Goal: Information Seeking & Learning: Learn about a topic

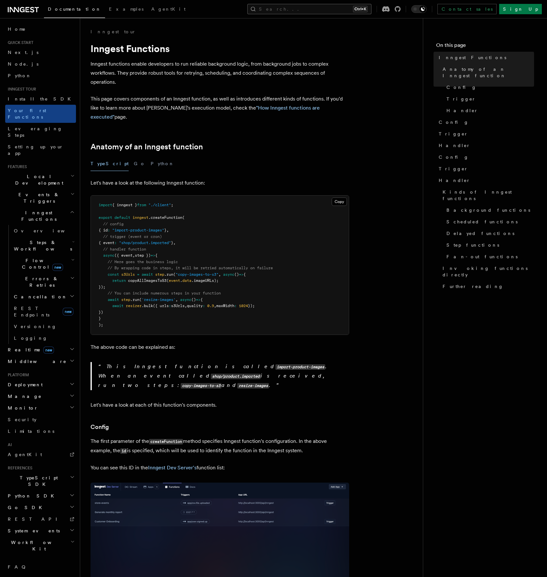
click at [321, 12] on button "Search... Ctrl+K" at bounding box center [309, 9] width 124 height 10
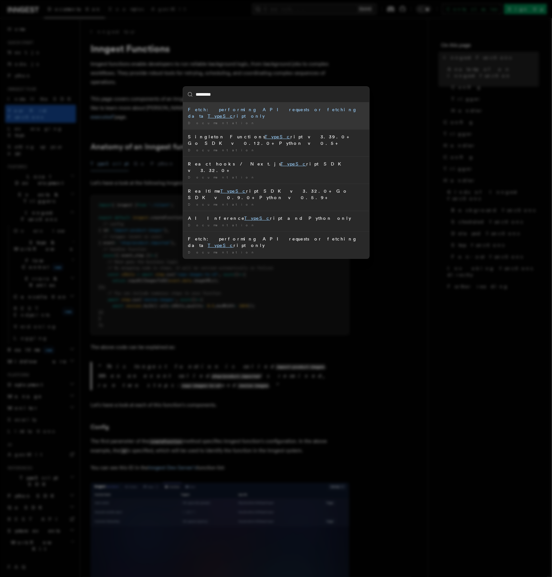
type input "**********"
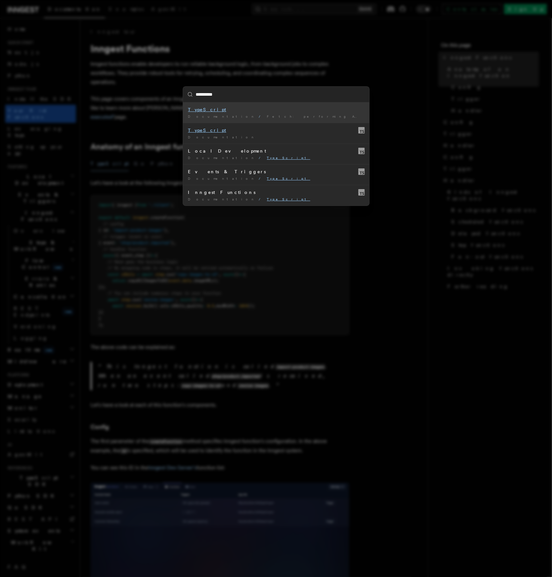
click at [267, 115] on span "Fetch: performing API requests or fetching data TypeScript only" at bounding box center [410, 116] width 287 height 4
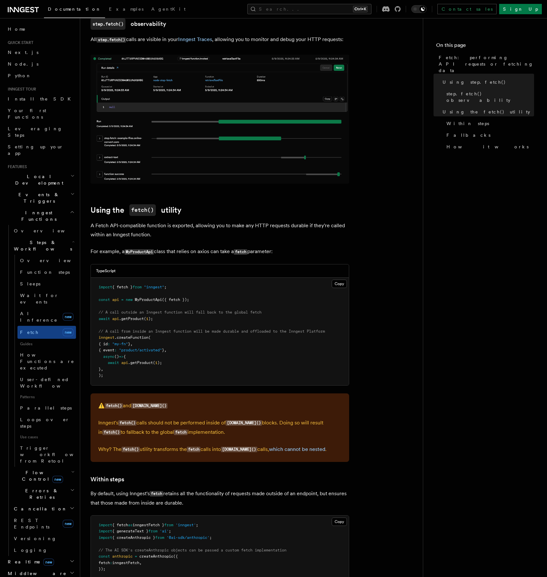
scroll to position [642, 0]
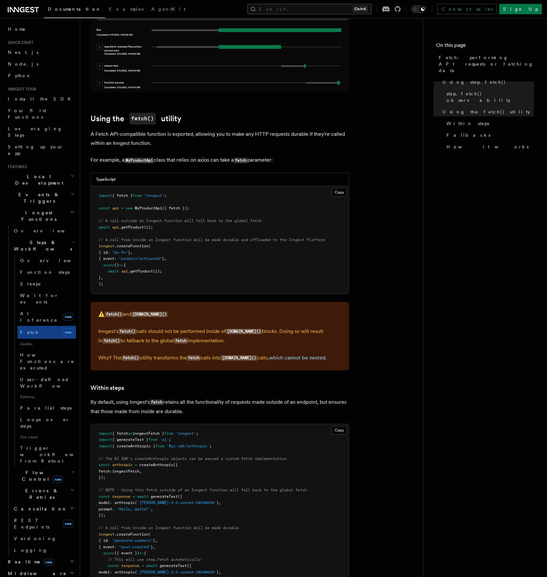
click at [322, 11] on button "Search... Ctrl+K" at bounding box center [309, 9] width 124 height 10
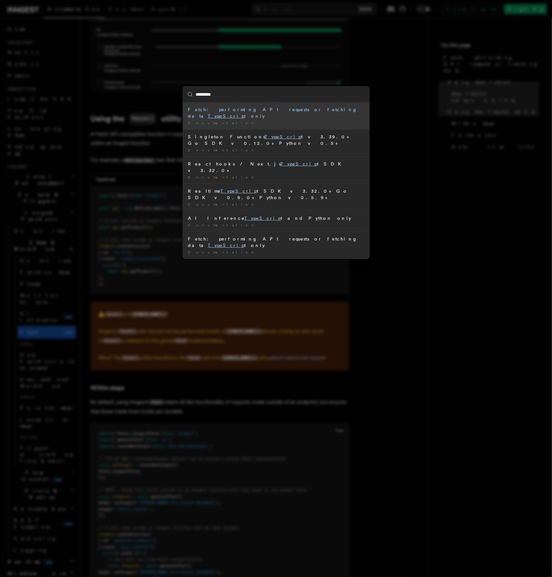
type input "**********"
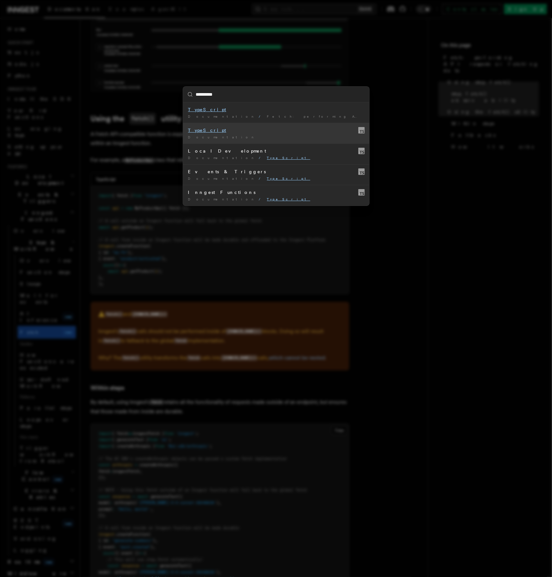
click at [202, 131] on mark "TypeScript" at bounding box center [207, 130] width 38 height 5
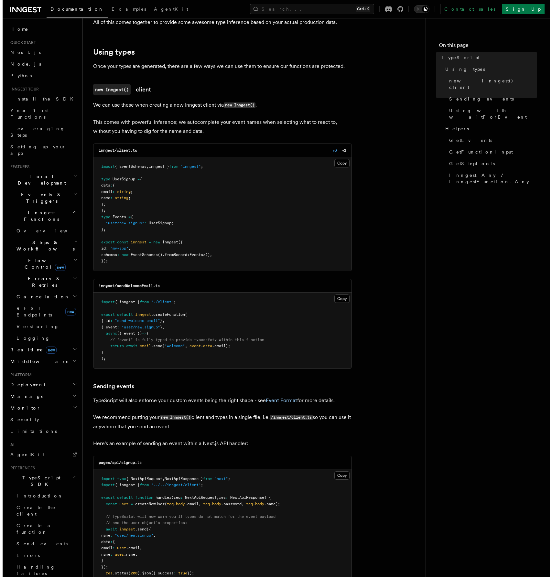
scroll to position [129, 0]
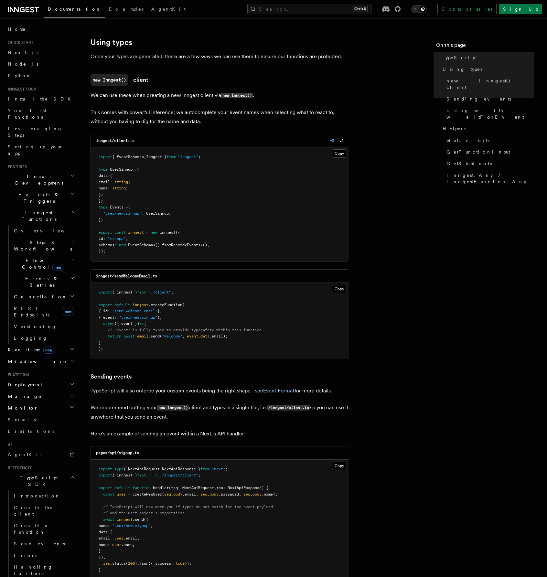
click at [328, 8] on button "Search... Ctrl+K" at bounding box center [309, 9] width 124 height 10
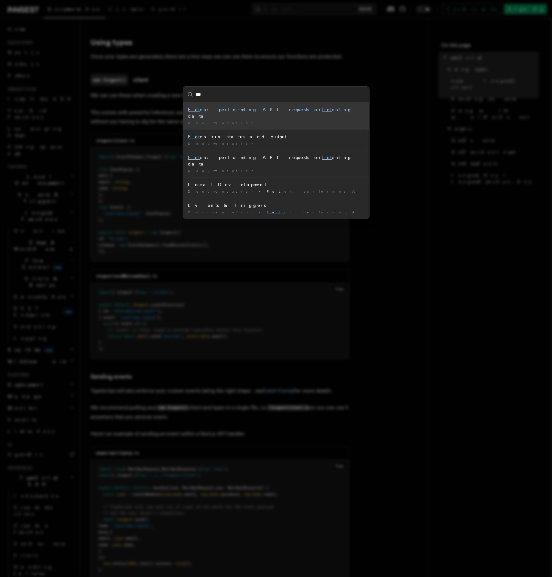
type input "****"
click at [250, 112] on div "Fetc h: performing API requests or fetc hing data" at bounding box center [276, 112] width 176 height 13
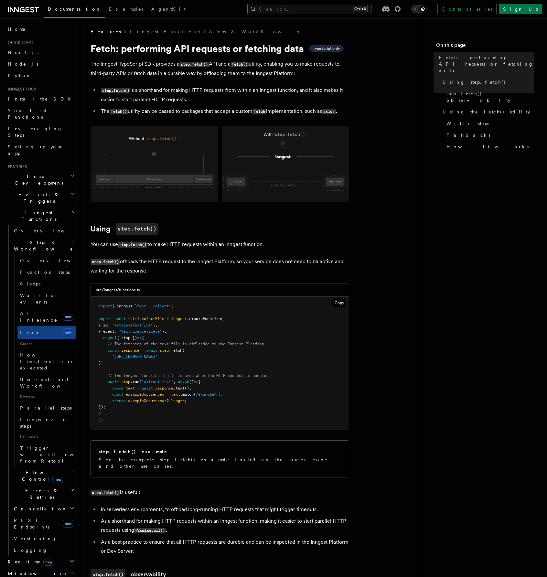
click at [255, 10] on icon "button" at bounding box center [253, 9] width 5 height 5
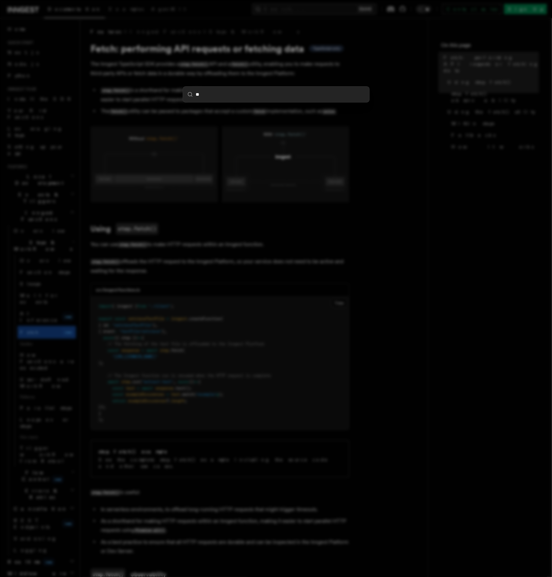
type input "***"
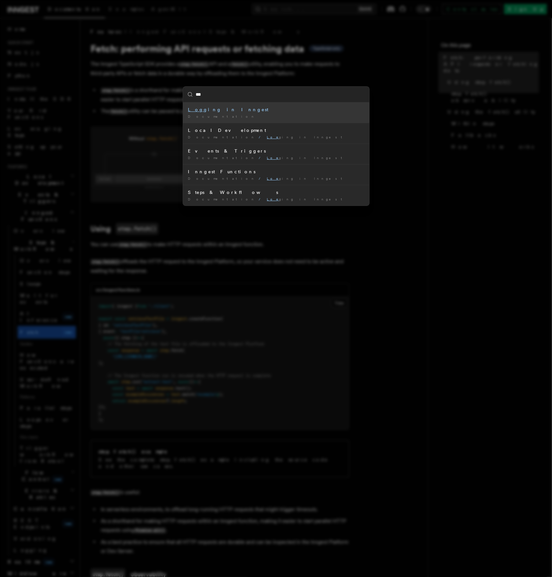
click at [212, 112] on div "Log ging in Inngest" at bounding box center [276, 109] width 176 height 6
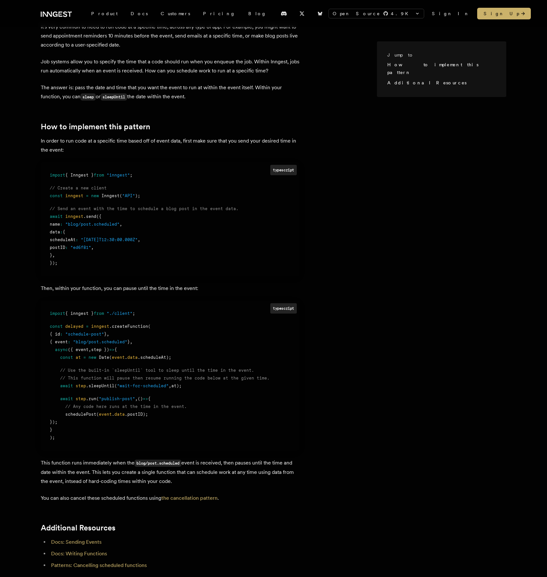
scroll to position [226, 0]
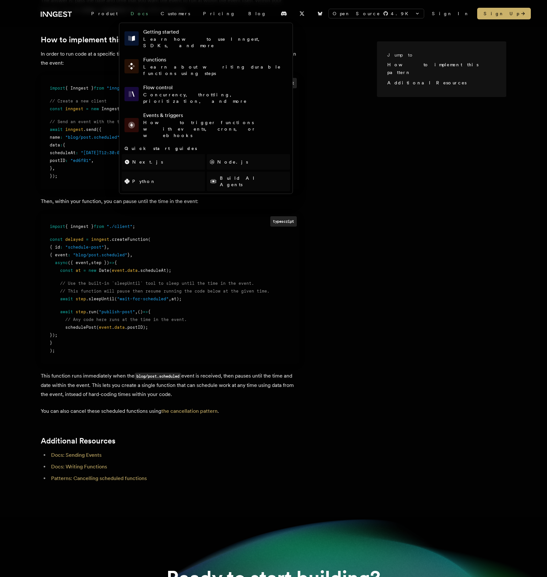
click at [127, 12] on link "Docs" at bounding box center [139, 14] width 30 height 12
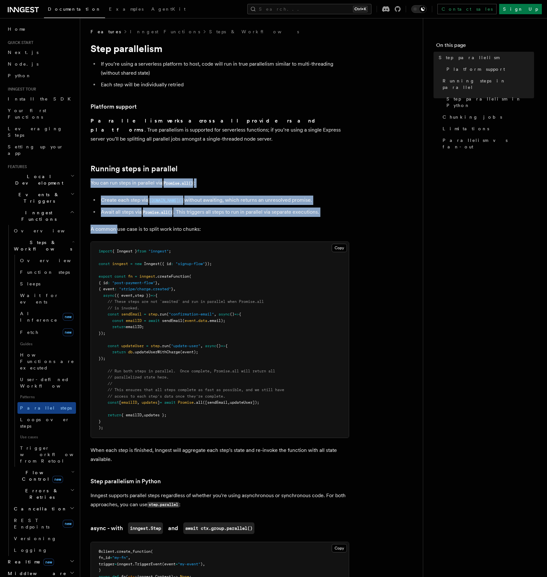
click at [343, 207] on li "Await all steps via Promise.all() . This triggers all steps to run in parallel …" at bounding box center [224, 211] width 250 height 9
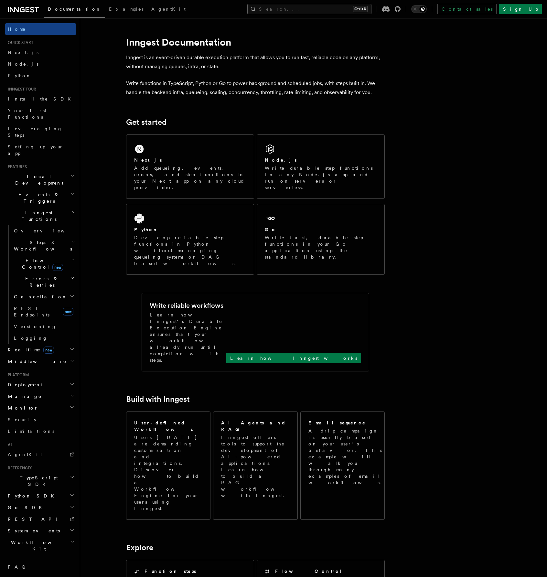
click at [330, 9] on button "Search... Ctrl+K" at bounding box center [309, 9] width 124 height 10
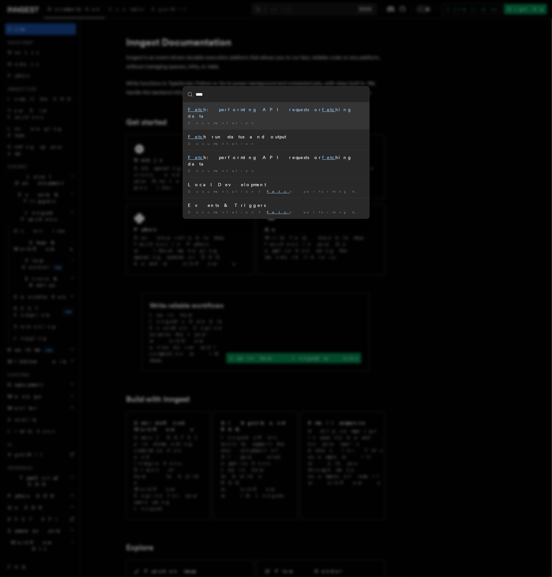
type input "*****"
click at [280, 110] on div "Fetch : performing API requests or fetch ing data" at bounding box center [276, 112] width 176 height 13
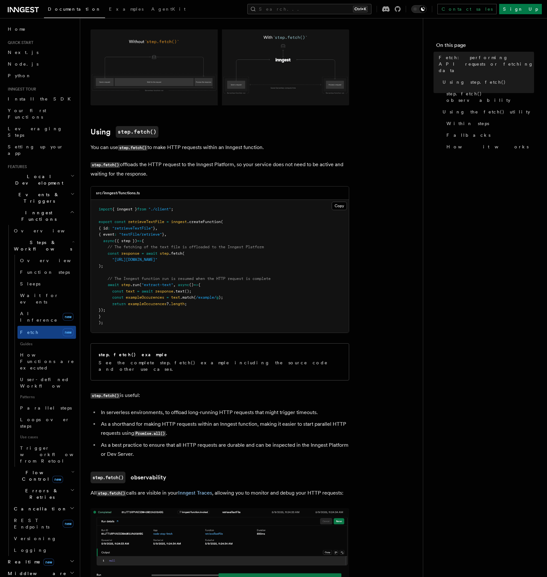
scroll to position [129, 0]
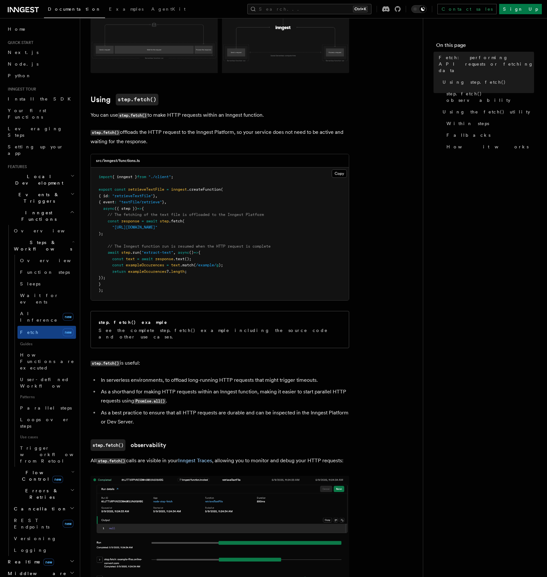
drag, startPoint x: 360, startPoint y: 261, endPoint x: 379, endPoint y: 197, distance: 66.1
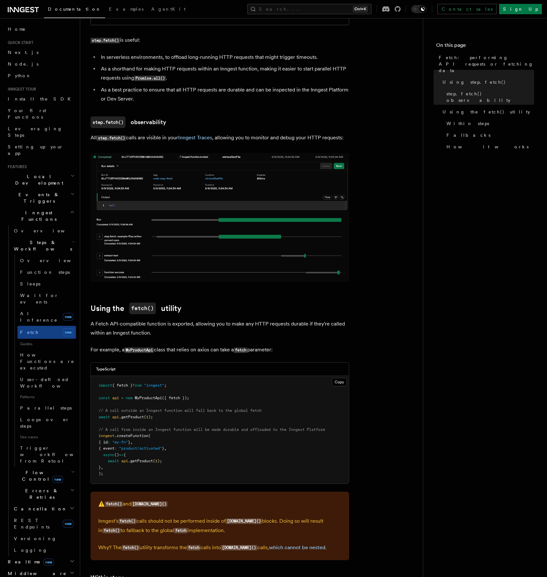
scroll to position [452, 0]
click at [425, 220] on nav "On this page Fetch: performing API requests or fetching data Using step.fetch()…" at bounding box center [485, 297] width 124 height 559
click at [458, 132] on span "Fallbacks" at bounding box center [468, 135] width 44 height 6
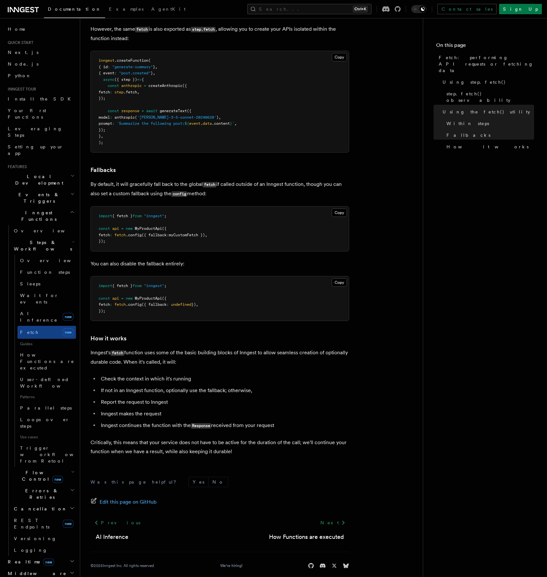
scroll to position [1233, 0]
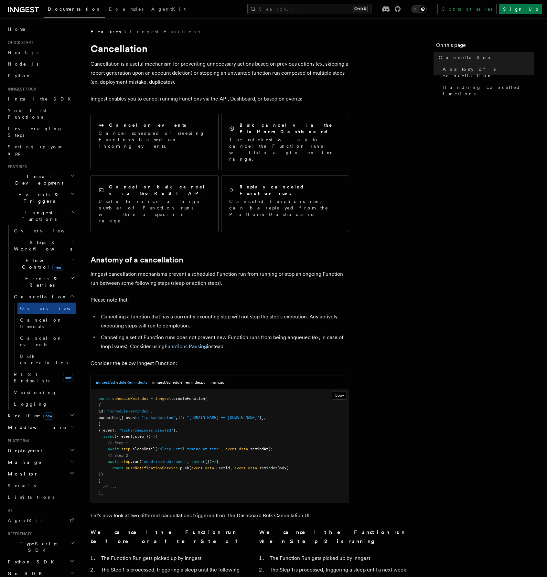
click at [383, 277] on article "Features Inngest Functions Cancellation Cancellation is a useful mechanism for …" at bounding box center [251, 436] width 322 height 817
drag, startPoint x: 476, startPoint y: 81, endPoint x: 472, endPoint y: 82, distance: 3.6
click at [476, 84] on span "Handling cancelled functions" at bounding box center [487, 90] width 91 height 13
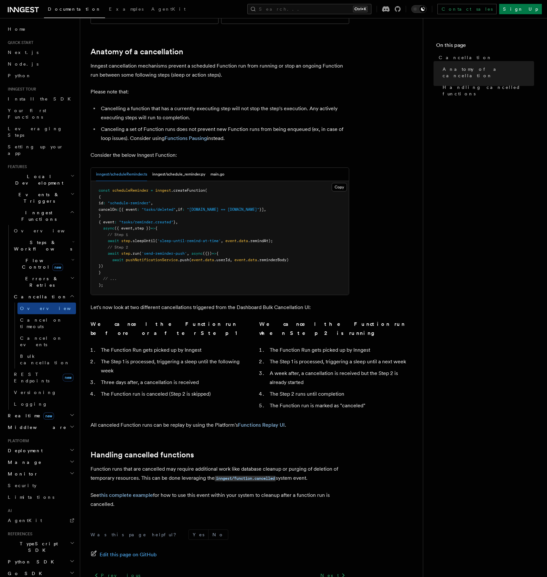
scroll to position [220, 0]
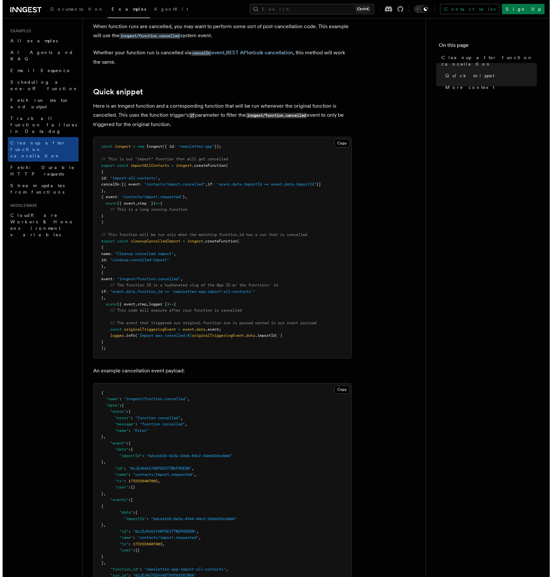
scroll to position [32, 0]
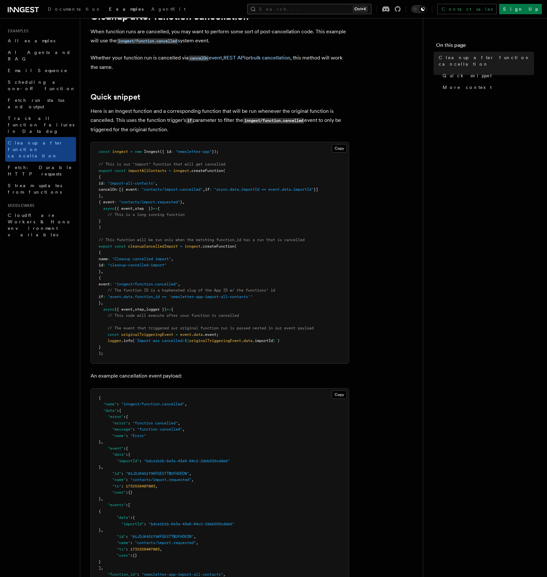
click at [352, 9] on button "Search... Ctrl+K" at bounding box center [309, 9] width 124 height 10
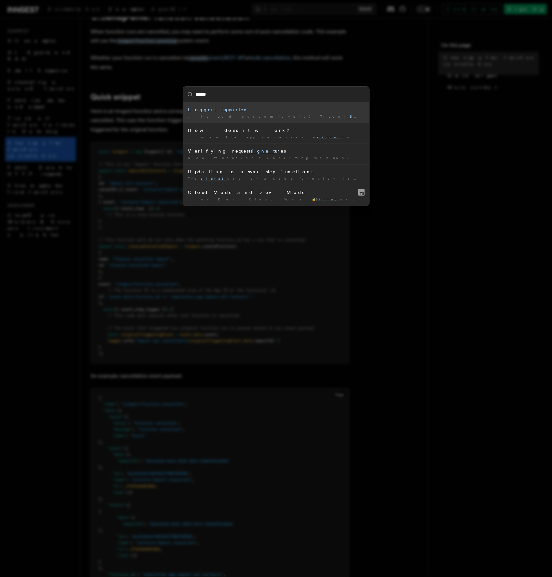
type input "******"
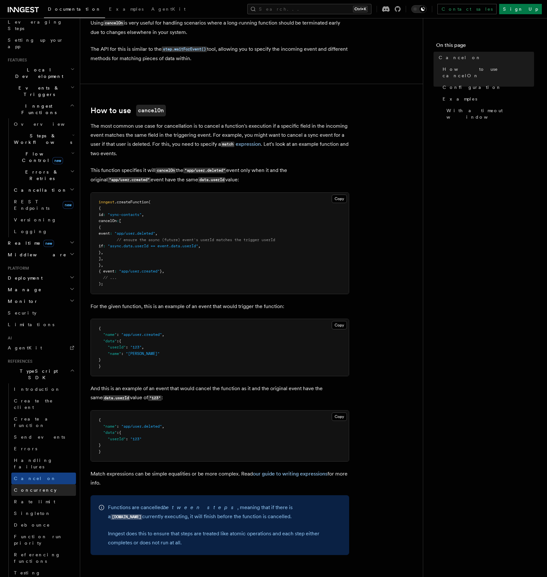
scroll to position [129, 0]
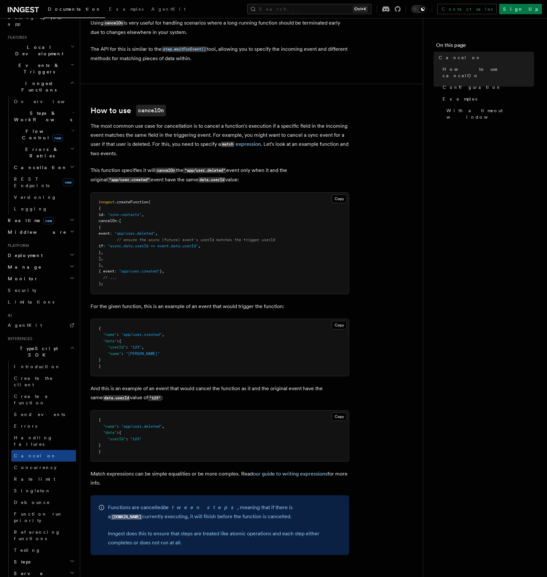
click at [27, 556] on h2 "Steps" at bounding box center [43, 562] width 65 height 12
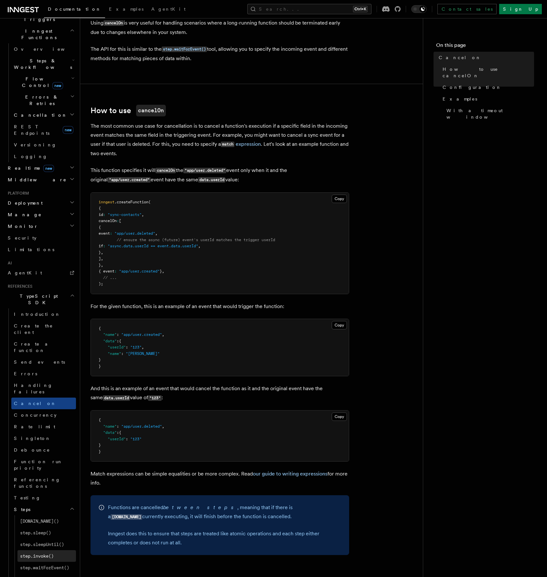
scroll to position [194, 0]
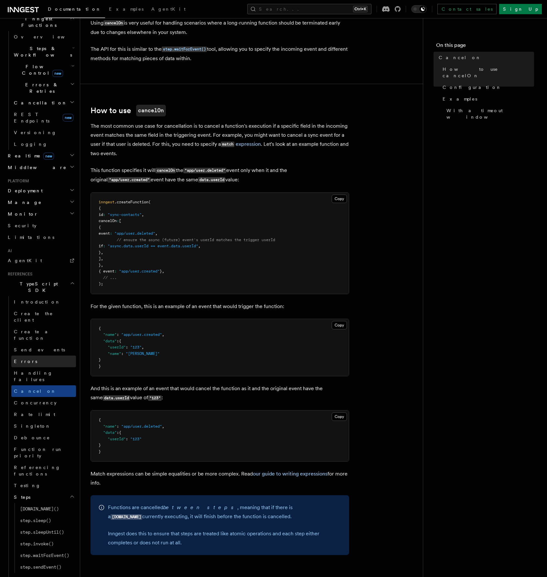
click at [30, 355] on link "Errors" at bounding box center [43, 361] width 65 height 12
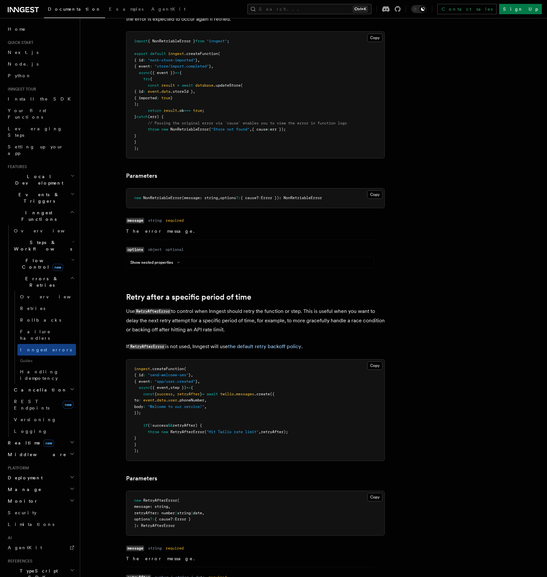
scroll to position [355, 0]
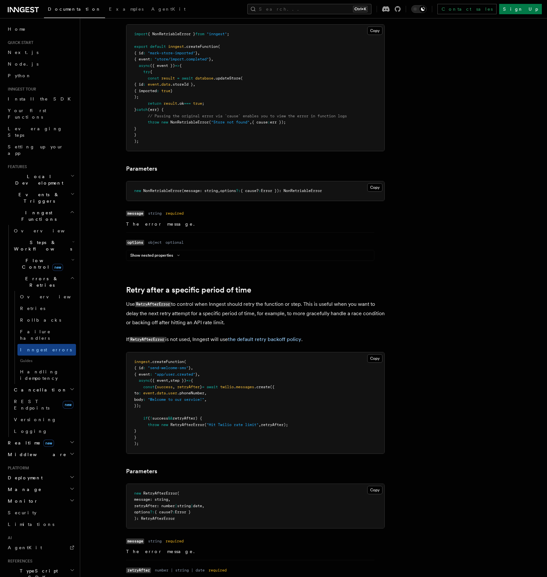
click at [72, 239] on icon "button" at bounding box center [73, 241] width 3 height 5
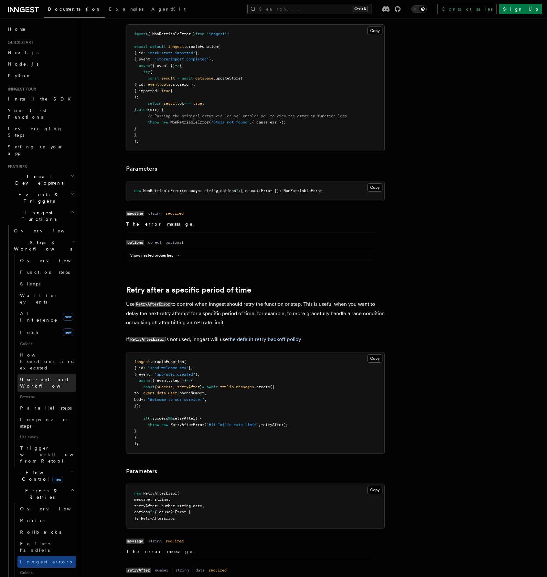
click at [53, 374] on link "User-defined Workflows" at bounding box center [46, 383] width 58 height 18
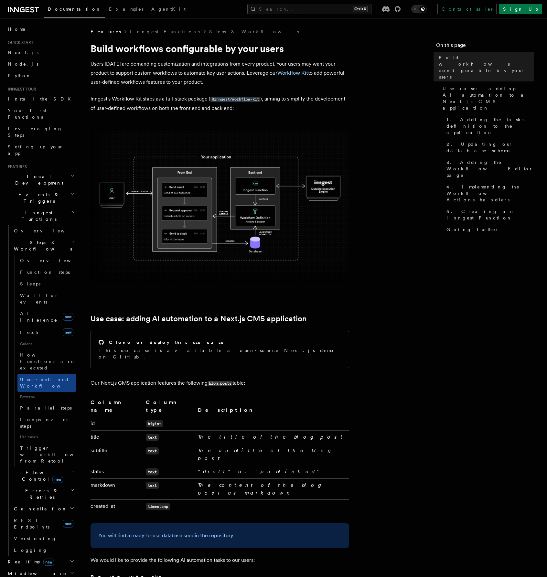
click at [37, 191] on span "Events & Triggers" at bounding box center [37, 197] width 65 height 13
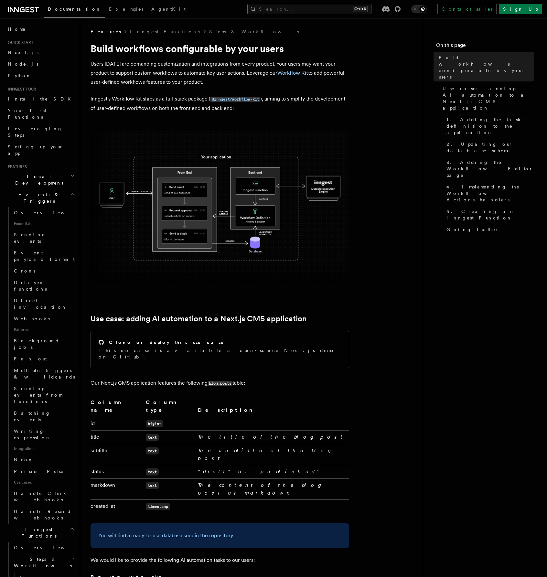
click at [334, 12] on button "Search... Ctrl+K" at bounding box center [309, 9] width 124 height 10
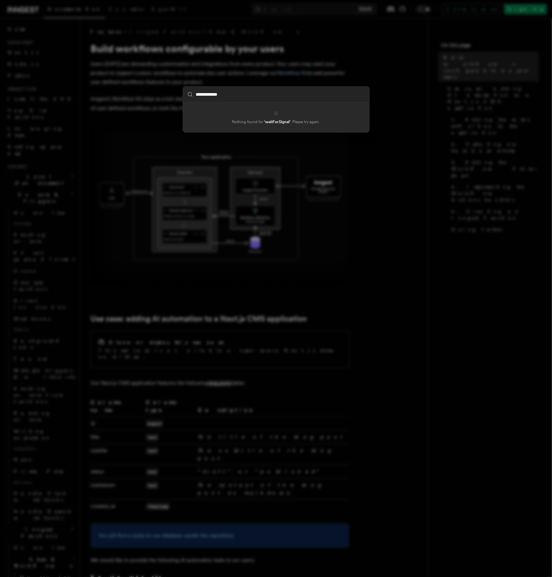
type input "**********"
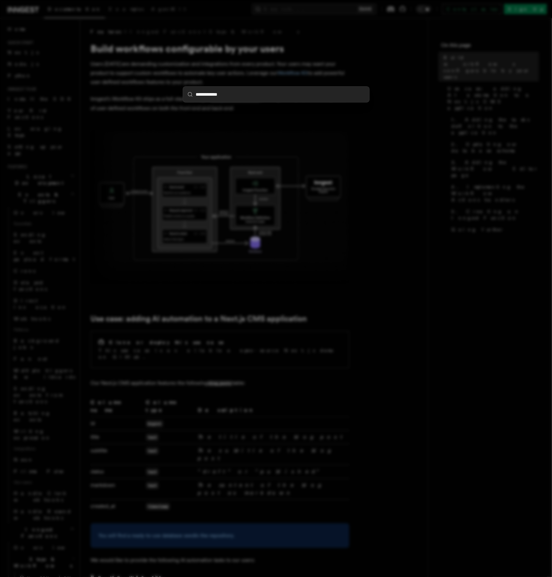
drag, startPoint x: 343, startPoint y: 0, endPoint x: 374, endPoint y: -28, distance: 42.6
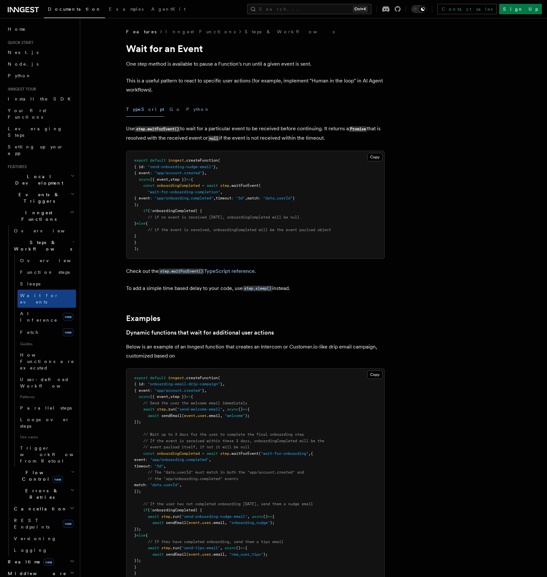
click at [341, 199] on pre "export default inngest .createFunction ( { id : "send-onboarding-nudge-email" }…" at bounding box center [255, 205] width 258 height 108
click at [48, 414] on link "Loops over steps" at bounding box center [46, 423] width 58 height 18
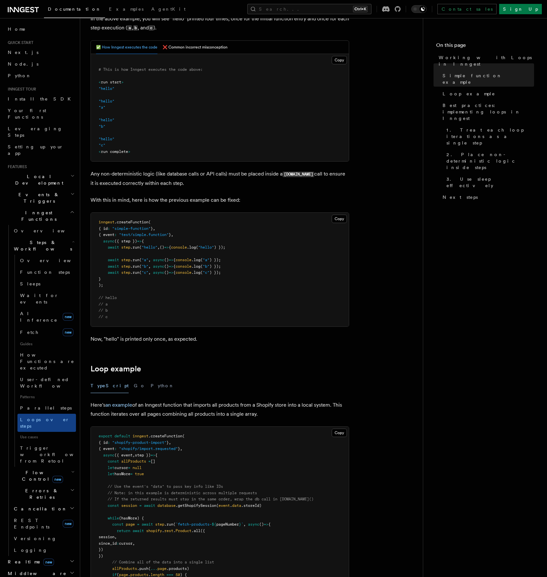
scroll to position [388, 0]
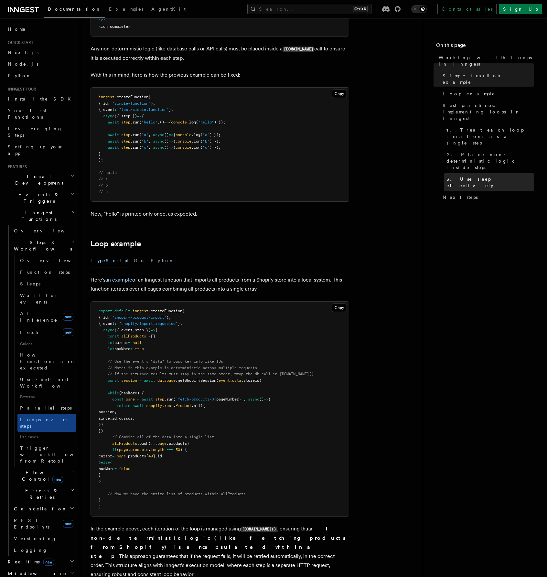
click at [478, 176] on span "3. Use sleep effectively" at bounding box center [490, 182] width 88 height 13
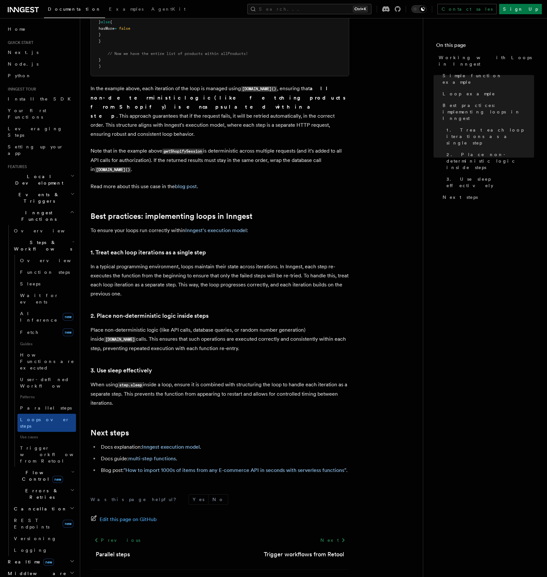
scroll to position [843, 0]
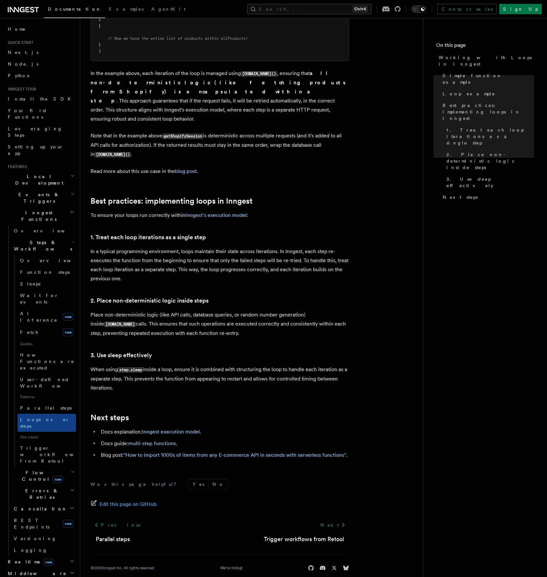
click at [320, 11] on button "Search... Ctrl+K" at bounding box center [309, 9] width 124 height 10
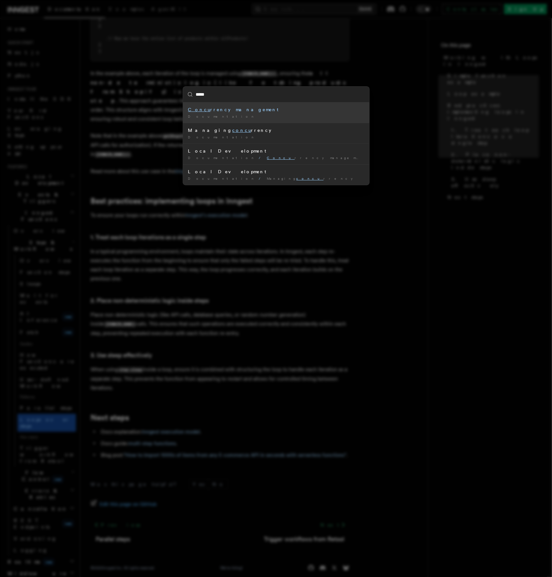
type input "*****"
click at [330, 295] on div "***** Concu rrency management Documentation / Managing concu rrency Documentati…" at bounding box center [276, 288] width 552 height 577
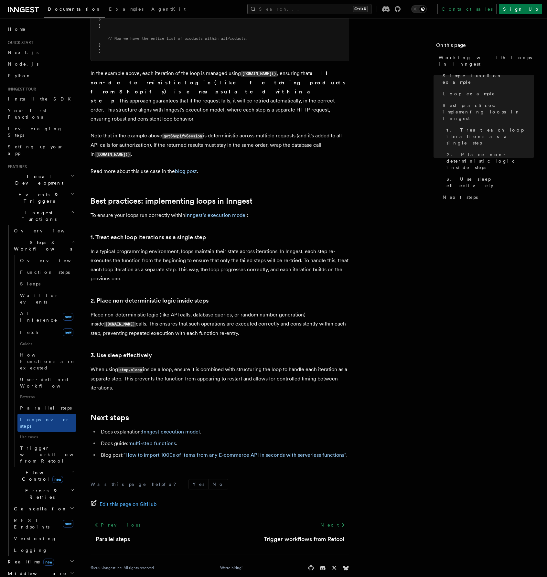
click at [31, 567] on h2 "Middleware" at bounding box center [40, 573] width 71 height 12
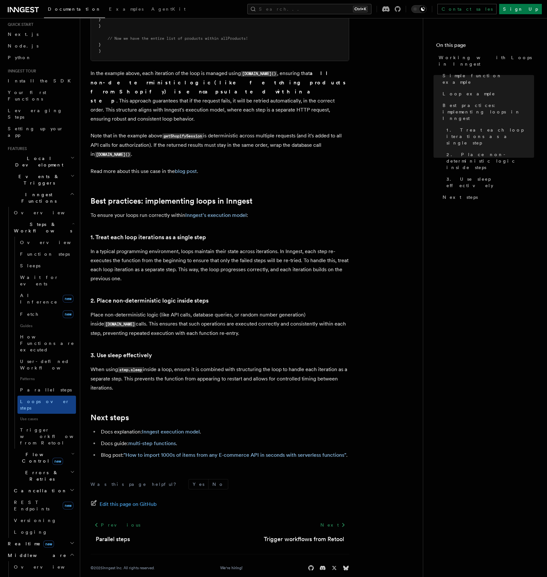
scroll to position [32, 0]
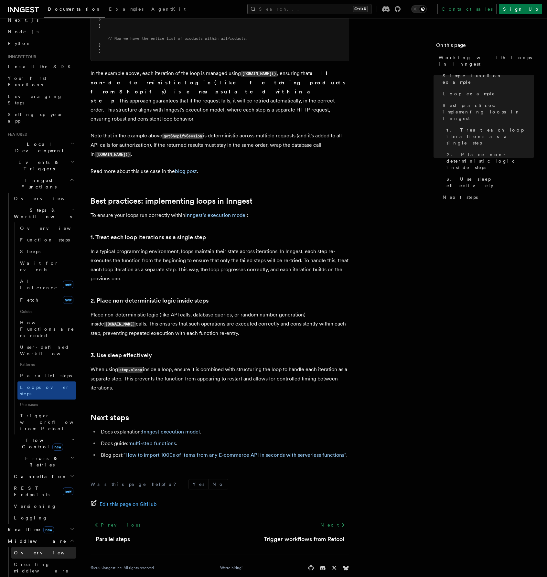
click at [33, 550] on span "Overview" at bounding box center [47, 552] width 67 height 5
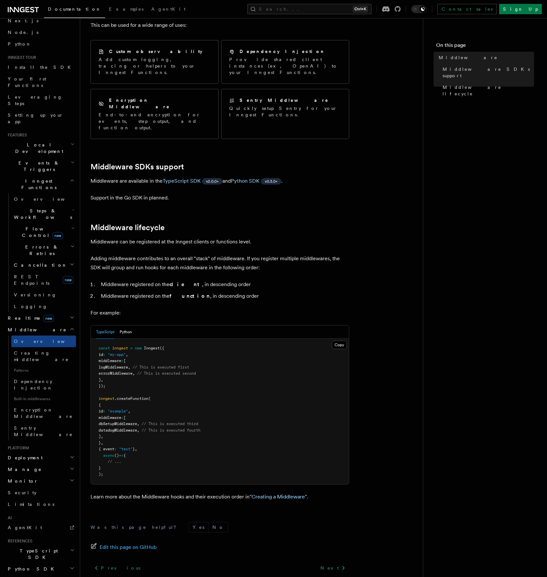
scroll to position [97, 0]
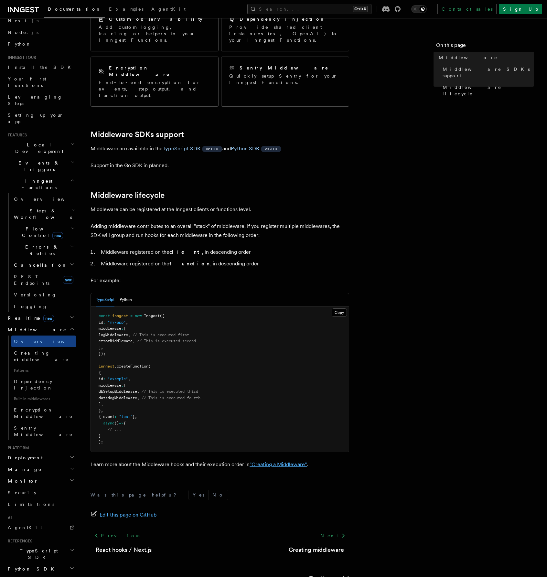
click at [277, 461] on link ""Creating a Middleware"" at bounding box center [277, 464] width 57 height 6
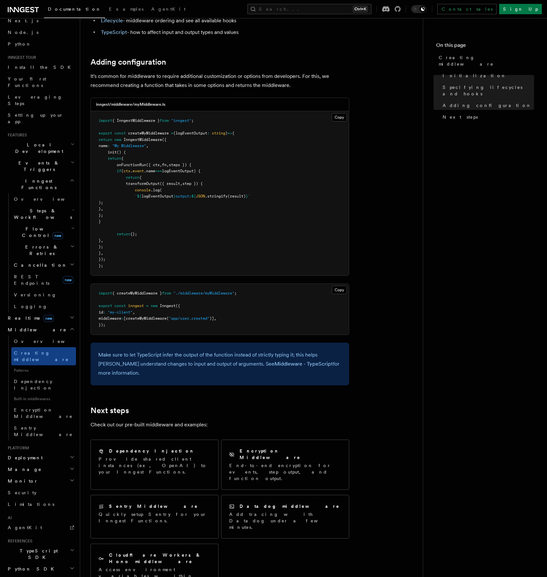
scroll to position [969, 0]
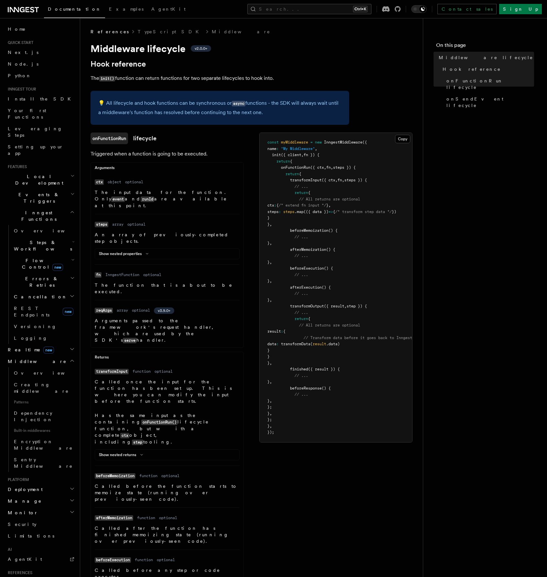
click at [233, 251] on div "Show nested properties" at bounding box center [167, 255] width 144 height 8
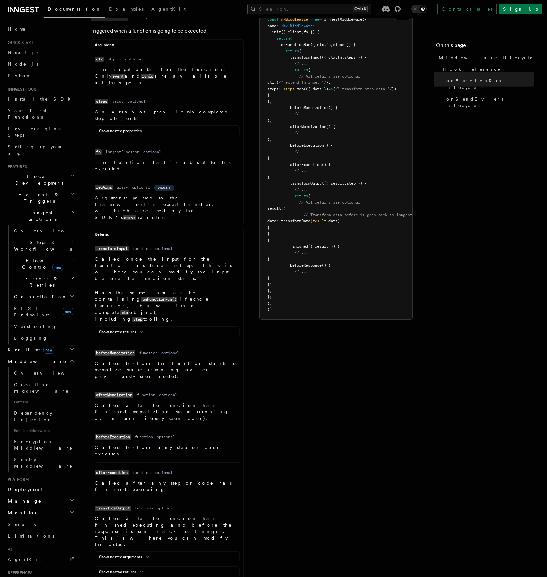
scroll to position [194, 0]
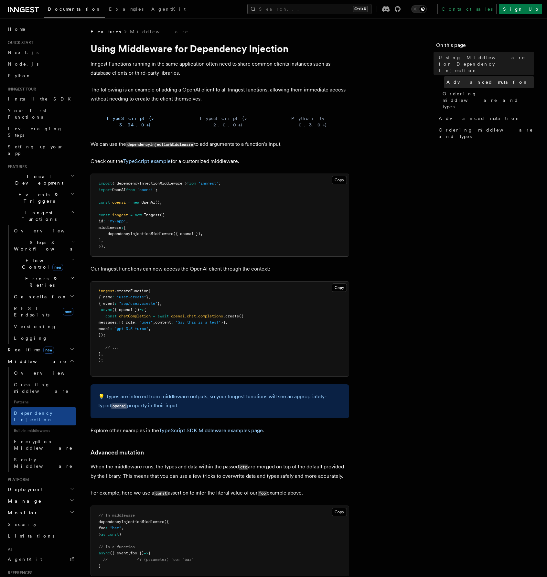
click at [457, 79] on span "Advanced mutation" at bounding box center [487, 82] width 82 height 6
click at [450, 187] on nav "On this page Using Middleware for Dependency Injection Advanced mutation Orderi…" at bounding box center [485, 297] width 124 height 559
